Goal: Book appointment/travel/reservation

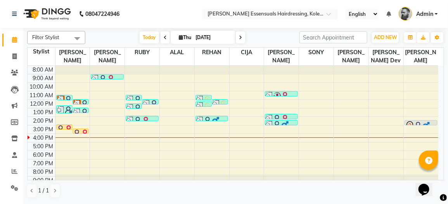
scroll to position [2, 0]
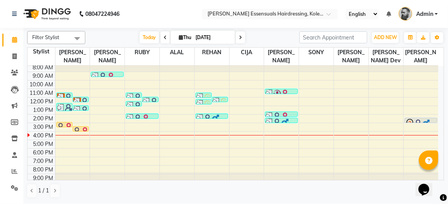
click at [64, 126] on div at bounding box center [65, 127] width 16 height 3
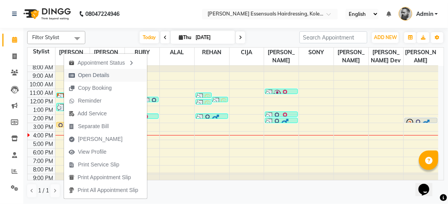
click at [89, 77] on span "Open Details" at bounding box center [93, 75] width 31 height 8
select select "1"
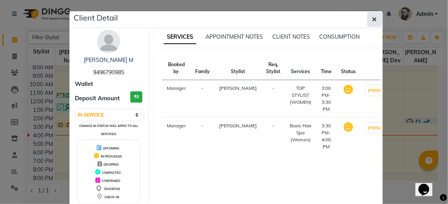
click at [373, 20] on icon "button" at bounding box center [374, 19] width 5 height 6
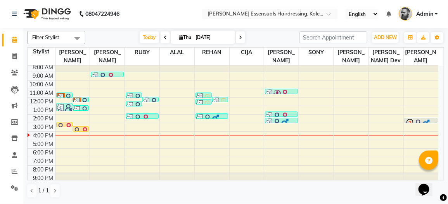
scroll to position [0, 0]
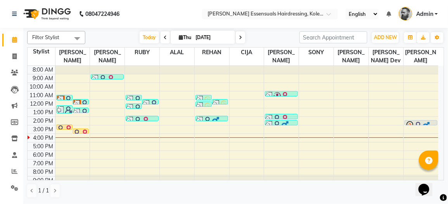
click at [419, 122] on img at bounding box center [418, 126] width 8 height 8
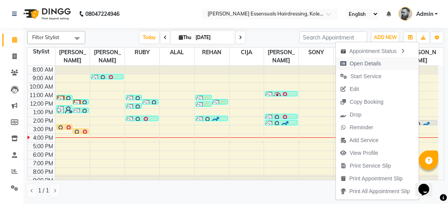
click at [370, 64] on span "Open Details" at bounding box center [365, 64] width 31 height 8
select select "3"
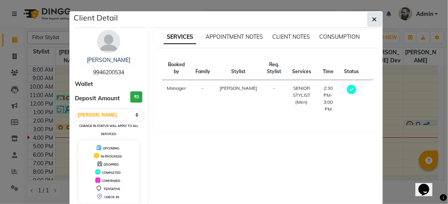
click at [372, 21] on icon "button" at bounding box center [374, 19] width 5 height 6
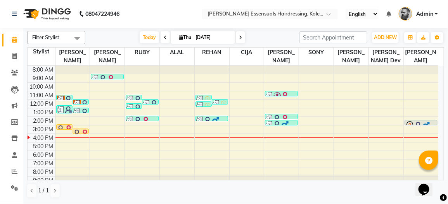
click at [420, 122] on img at bounding box center [418, 126] width 8 height 8
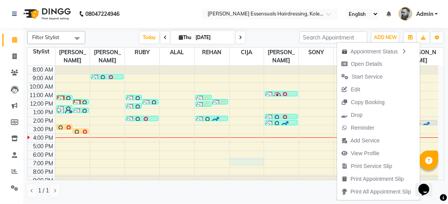
click at [242, 162] on div "8:00 AM 9:00 AM 10:00 AM 11:00 AM 12:00 PM 1:00 PM 2:00 PM 3:00 PM 4:00 PM 5:00…" at bounding box center [233, 125] width 411 height 119
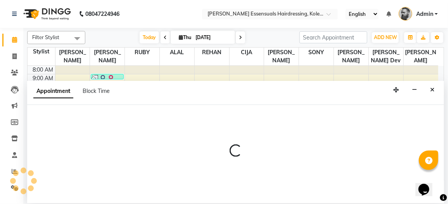
select select "79973"
select select "tentative"
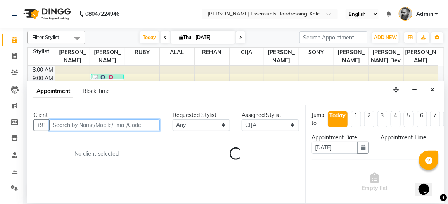
select select "1140"
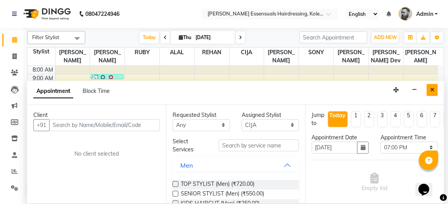
click at [433, 89] on icon "Close" at bounding box center [432, 89] width 4 height 5
